Goal: Complete application form: Complete application form

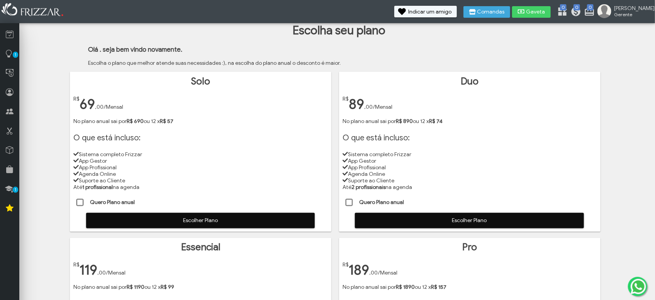
click at [348, 202] on span at bounding box center [350, 203] width 8 height 8
click at [410, 224] on span "Escolher Plano" at bounding box center [469, 221] width 218 height 12
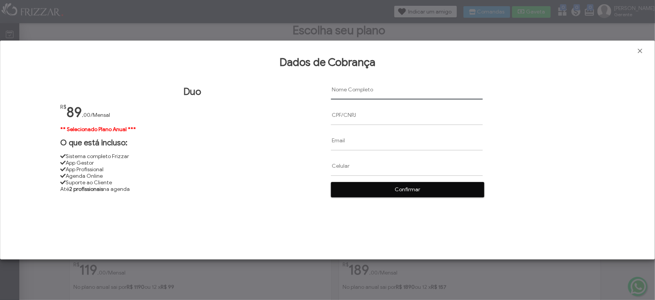
click at [344, 88] on input "text" at bounding box center [407, 90] width 152 height 20
paste input "[PERSON_NAME] [PERSON_NAME] Albuquerque"
click at [335, 89] on input "[PERSON_NAME] [PERSON_NAME] Albuquerque" at bounding box center [407, 90] width 152 height 20
type input "[PERSON_NAME] [PERSON_NAME] Albuquerque"
click at [350, 115] on input "text" at bounding box center [407, 115] width 152 height 20
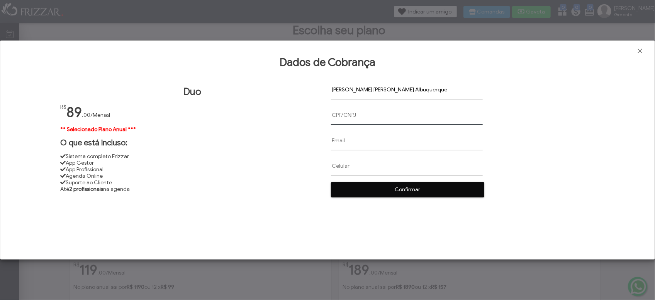
paste input "05166596005"
type input "05166596005"
click at [338, 145] on input "text" at bounding box center [407, 141] width 152 height 20
paste input "[EMAIL_ADDRESS][DOMAIN_NAME]"
type input "[EMAIL_ADDRESS][DOMAIN_NAME]"
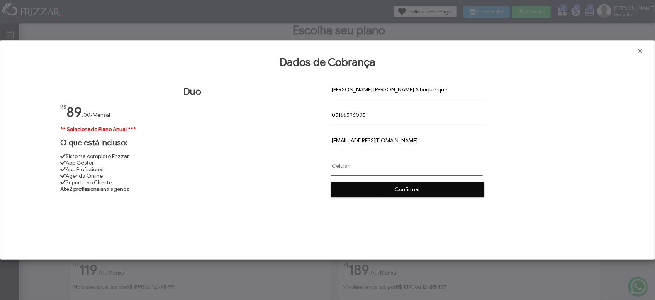
paste input "[PHONE_NUMBER]"
type input "[PHONE_NUMBER]"
click at [400, 190] on span "Confirmar" at bounding box center [407, 190] width 142 height 12
